Goal: Task Accomplishment & Management: Use online tool/utility

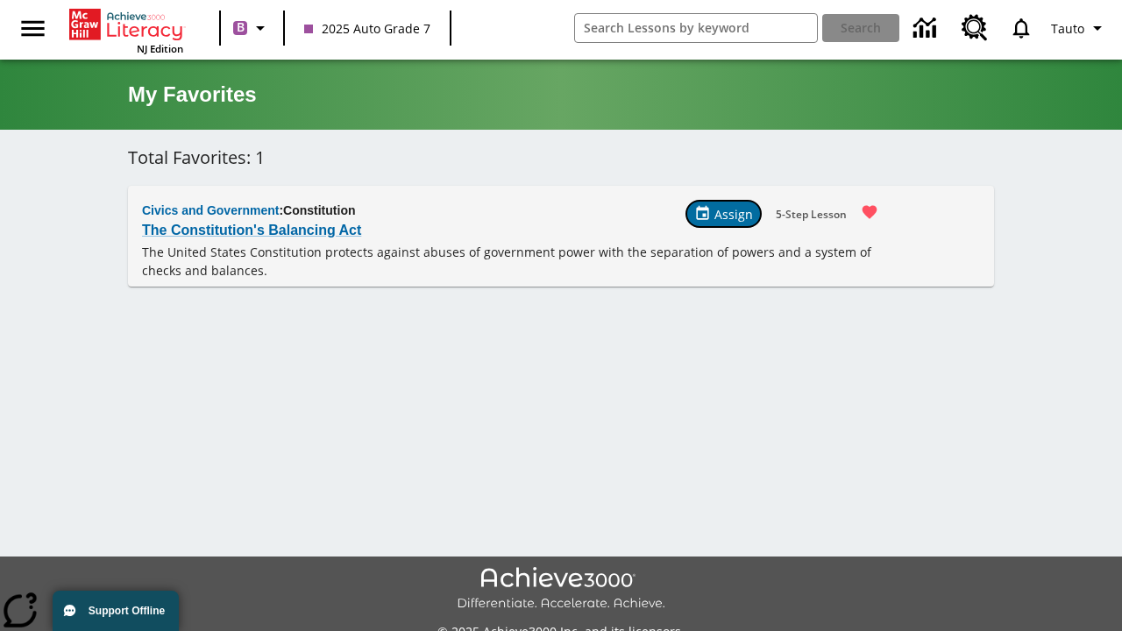
click at [725, 214] on span "Assign" at bounding box center [733, 214] width 39 height 18
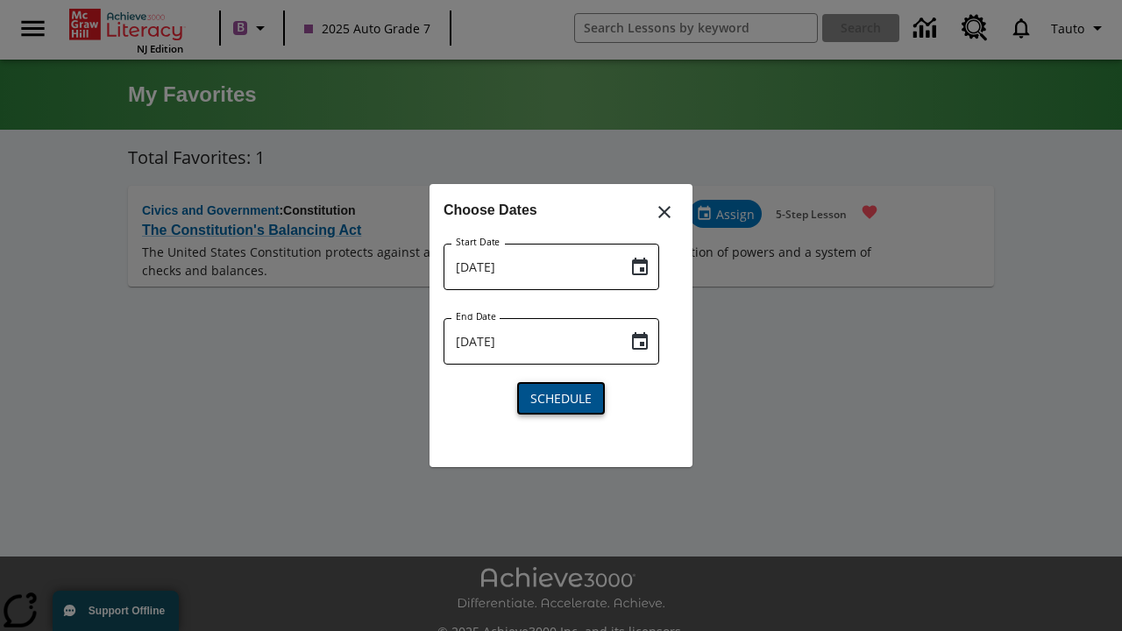
click at [561, 396] on span "Schedule" at bounding box center [560, 398] width 61 height 18
